Goal: Navigation & Orientation: Find specific page/section

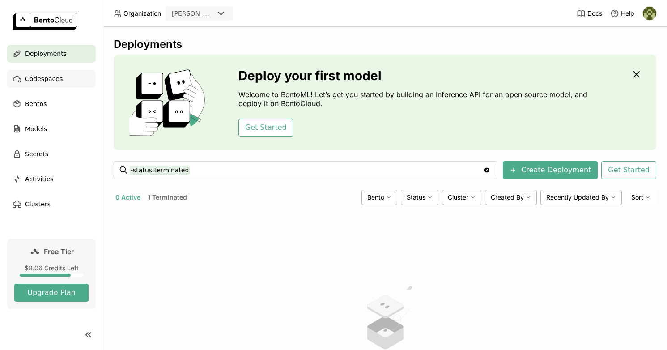
click at [45, 81] on span "Codespaces" at bounding box center [44, 78] width 38 height 11
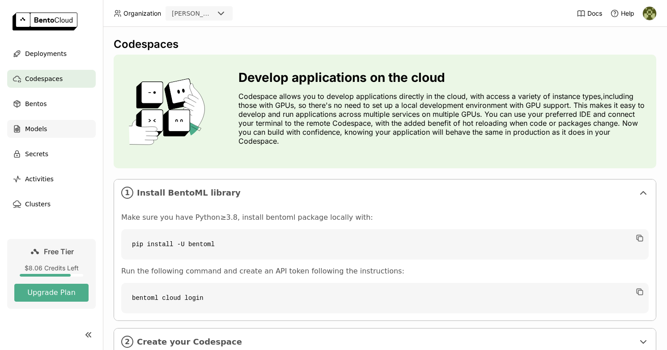
click at [39, 131] on span "Models" at bounding box center [36, 129] width 22 height 11
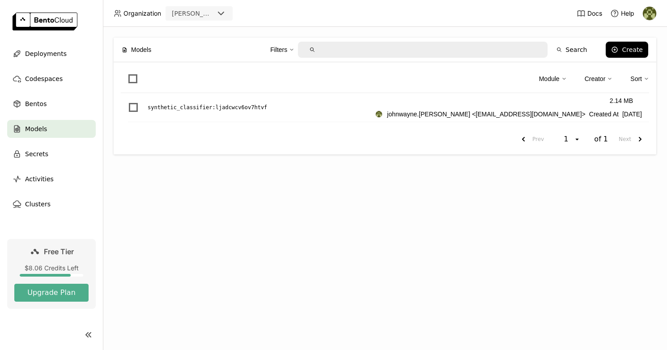
click at [137, 15] on span "Organization" at bounding box center [143, 13] width 38 height 8
click at [203, 16] on div "[PERSON_NAME]" at bounding box center [193, 13] width 42 height 9
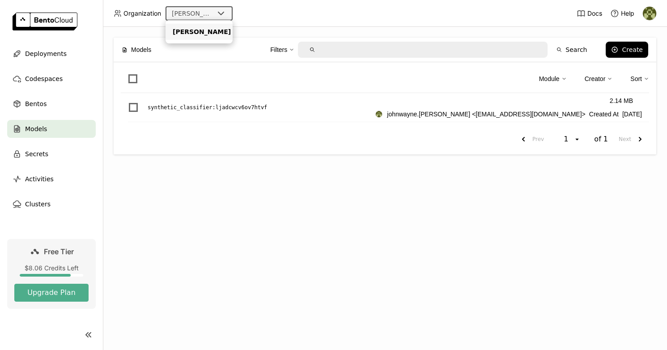
click at [292, 22] on header "Organization bentoml-[PERSON_NAME] Docs Help" at bounding box center [333, 13] width 667 height 27
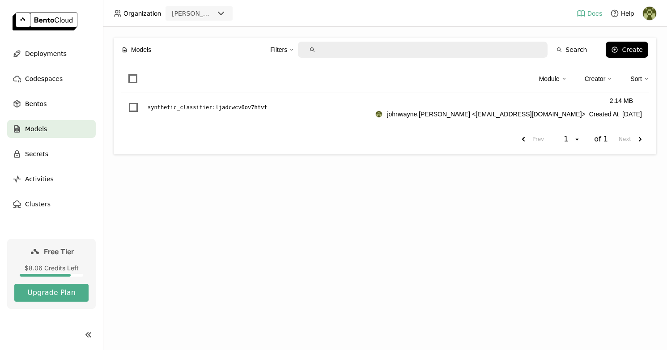
click at [590, 16] on span "Docs" at bounding box center [595, 13] width 15 height 8
